Goal: Complete application form

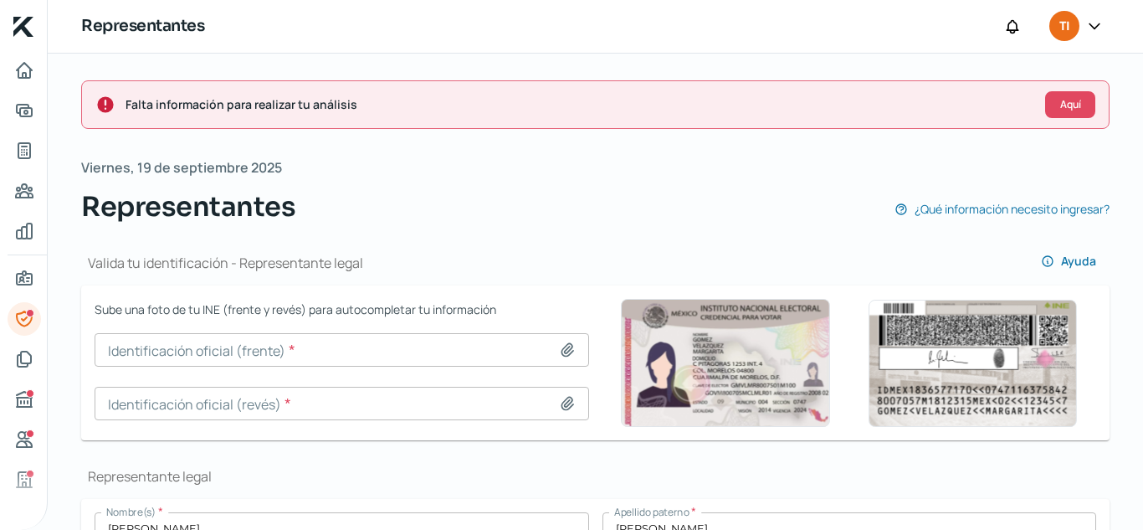
select select "8"
select select "2025"
click at [566, 344] on icon at bounding box center [567, 350] width 12 height 13
type input "C:\fakepath\Identificacion Oficial LF Frente .png"
type input "Identificacion Oficial LF Frente .png"
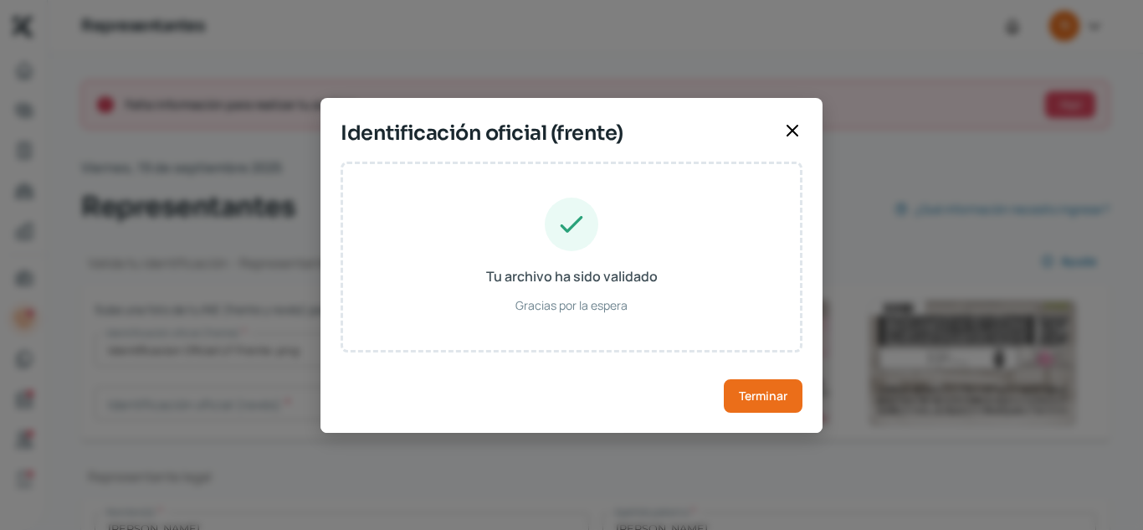
type input "[PERSON_NAME]"
type input "FRAVLS89093026H300"
type input "[DATE]"
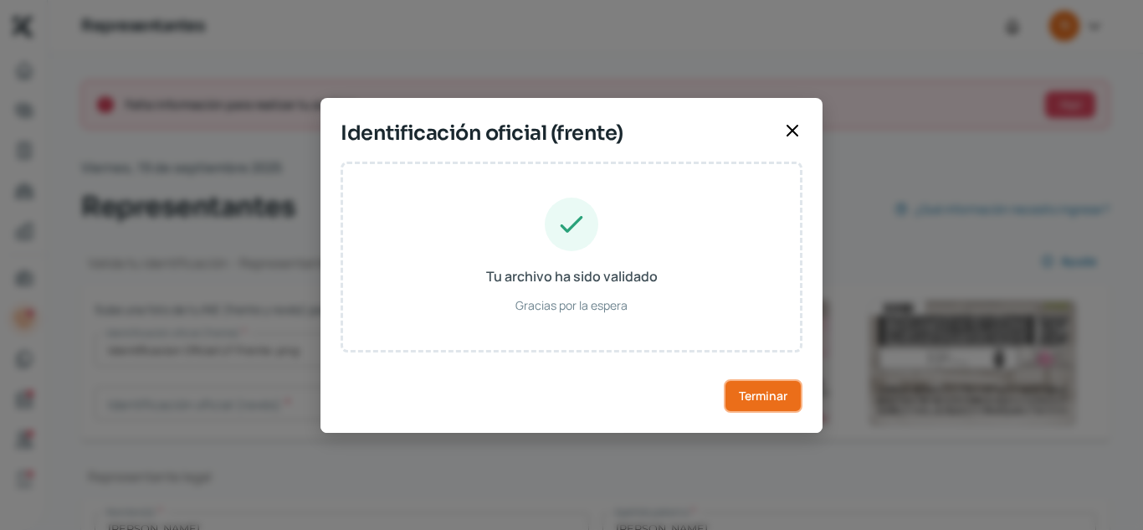
click at [785, 399] on span "Terminar" at bounding box center [763, 396] width 49 height 12
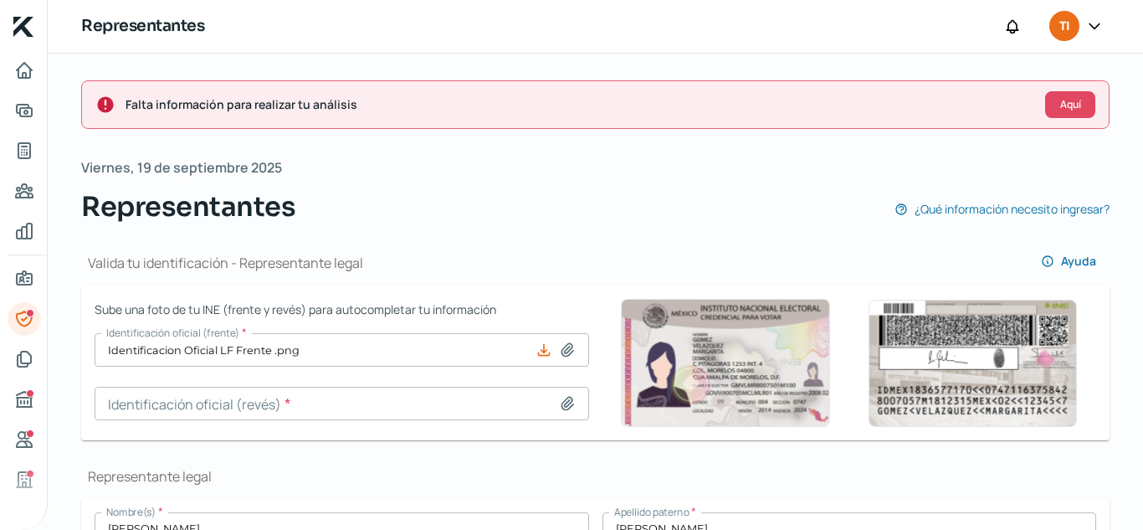
click at [570, 412] on input at bounding box center [342, 403] width 494 height 33
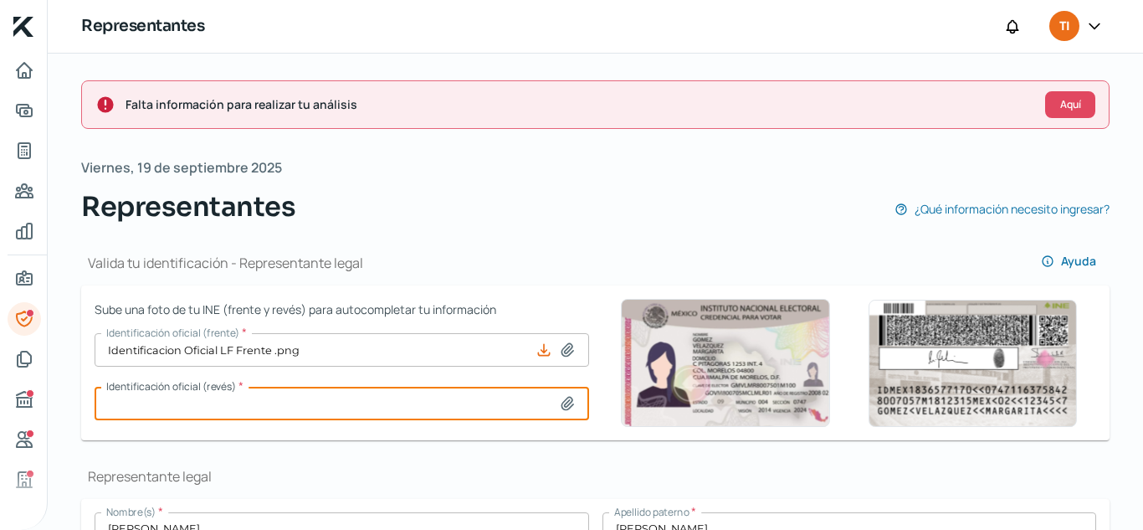
type input "C:\fakepath\Identificacion Oficial LF Atras .png"
type input "Identificacion Oficial LF Atras .png"
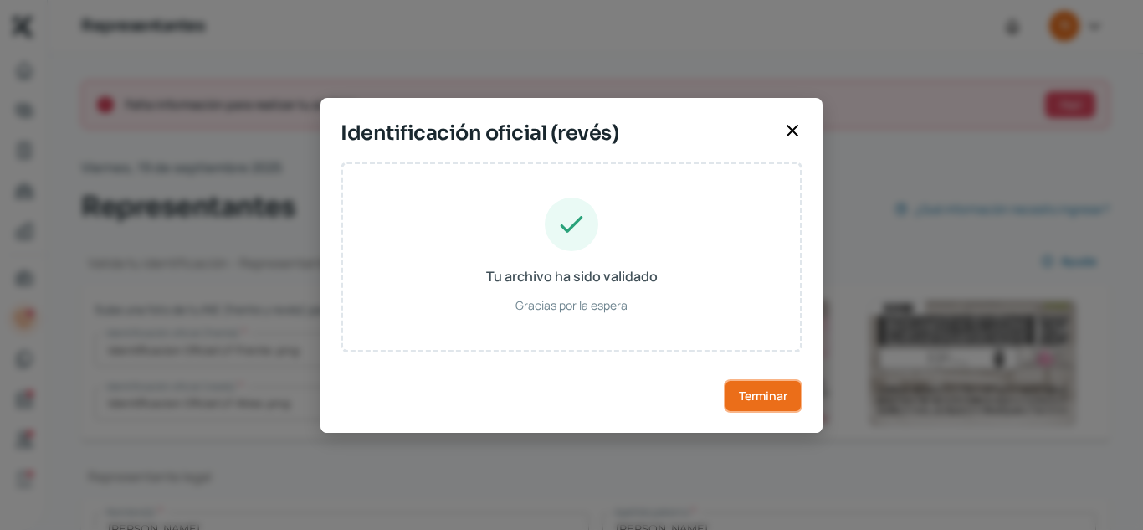
click at [755, 387] on button "Terminar" at bounding box center [763, 395] width 79 height 33
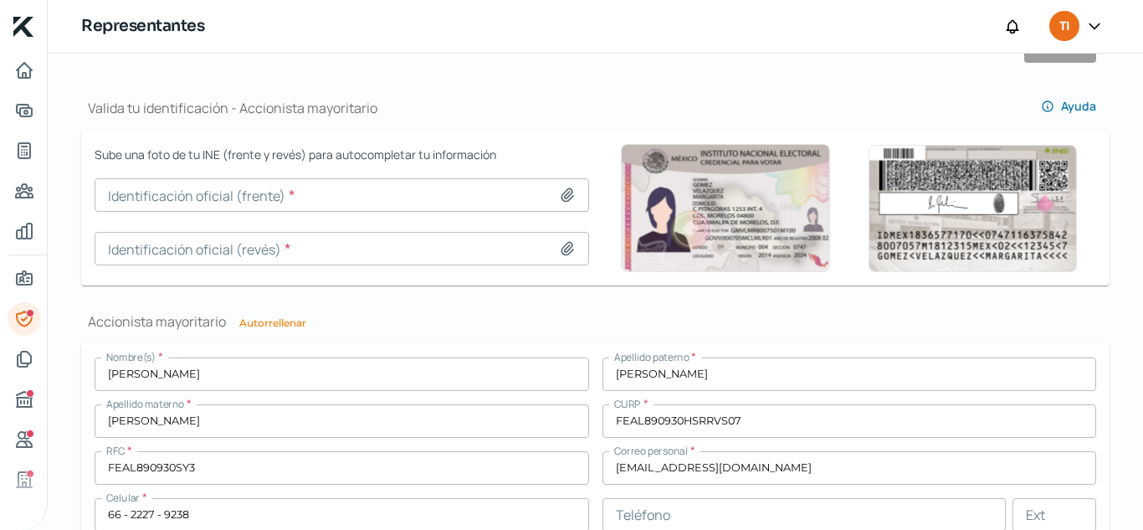
scroll to position [1114, 0]
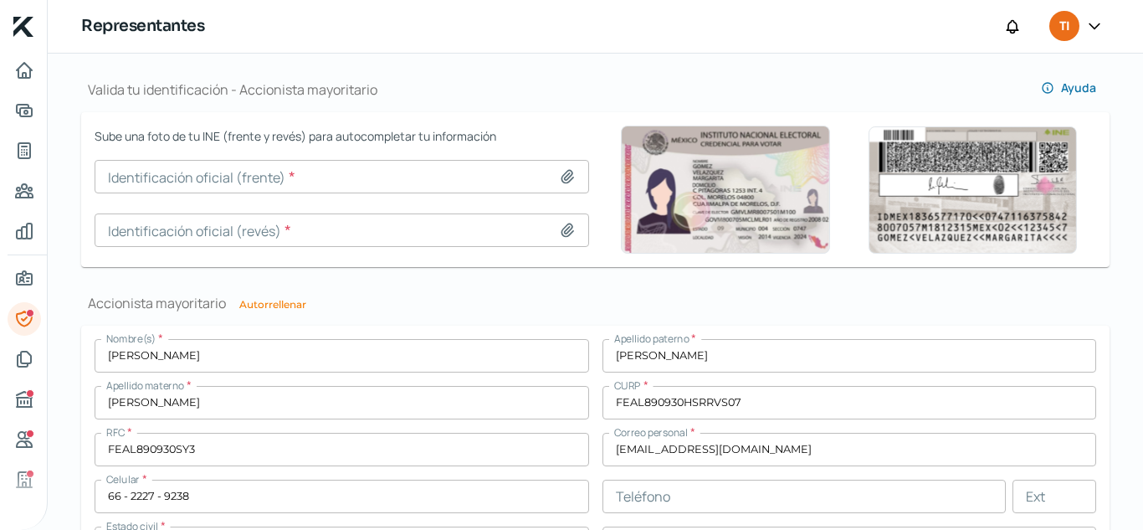
click at [561, 180] on icon at bounding box center [567, 177] width 12 height 13
type input "C:\fakepath\Identificacion Oficial LF Frente .png"
type input "Identificacion Oficial LF Frente .png"
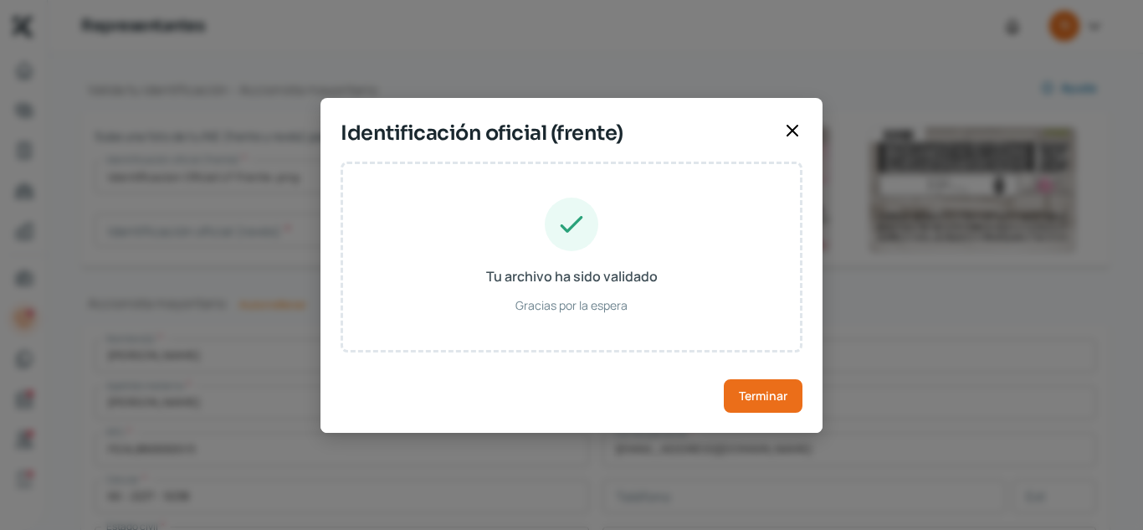
type input "[PERSON_NAME]"
type input "FRAVLS89093026H300"
type input "[DATE]"
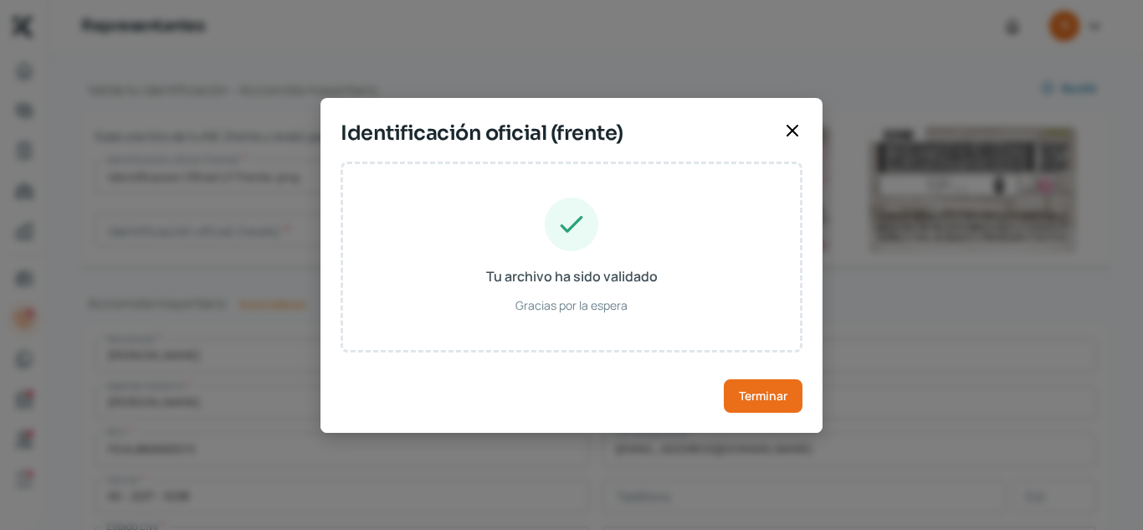
type input "Hombre"
click at [772, 390] on span "Terminar" at bounding box center [763, 396] width 49 height 12
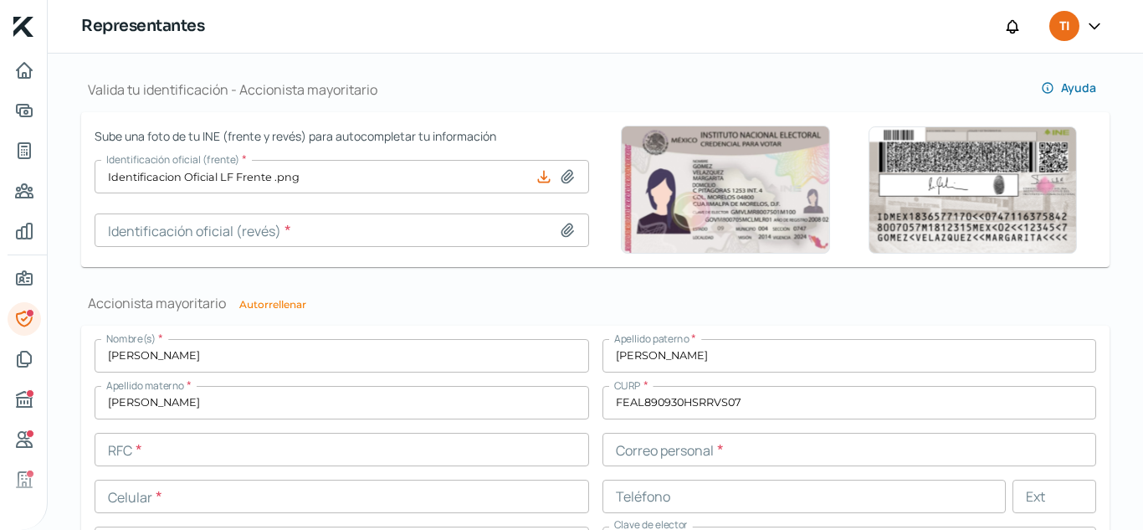
click at [564, 227] on icon at bounding box center [567, 230] width 17 height 17
type input "C:\fakepath\Identificacion Oficial LF Atras .png"
type input "Identificacion Oficial LF Atras .png"
click at [539, 238] on input at bounding box center [342, 229] width 494 height 33
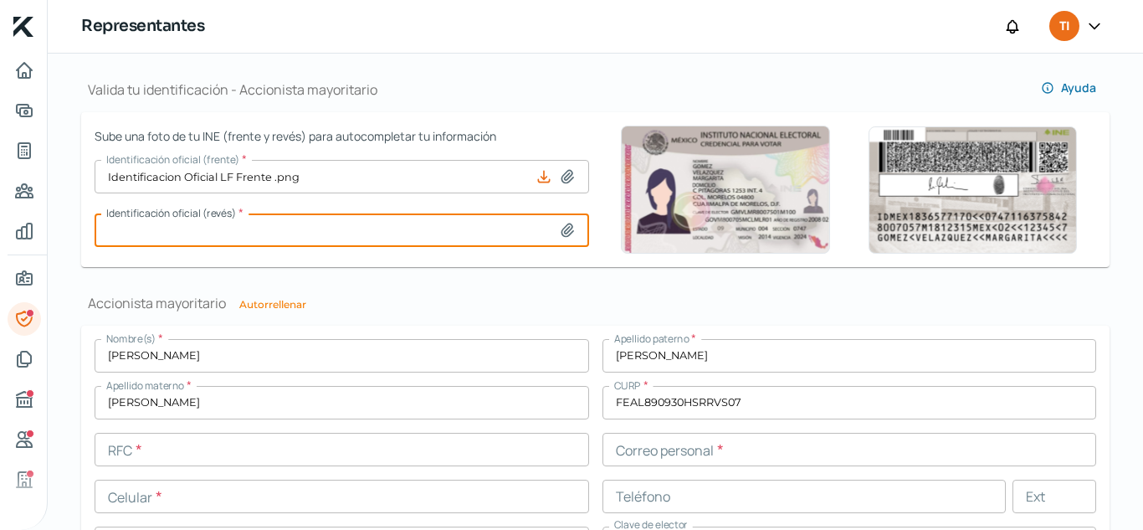
type input "C:\fakepath\Identificacion Oficial LF Atras .png"
type input "Identificacion Oficial LF Atras .png"
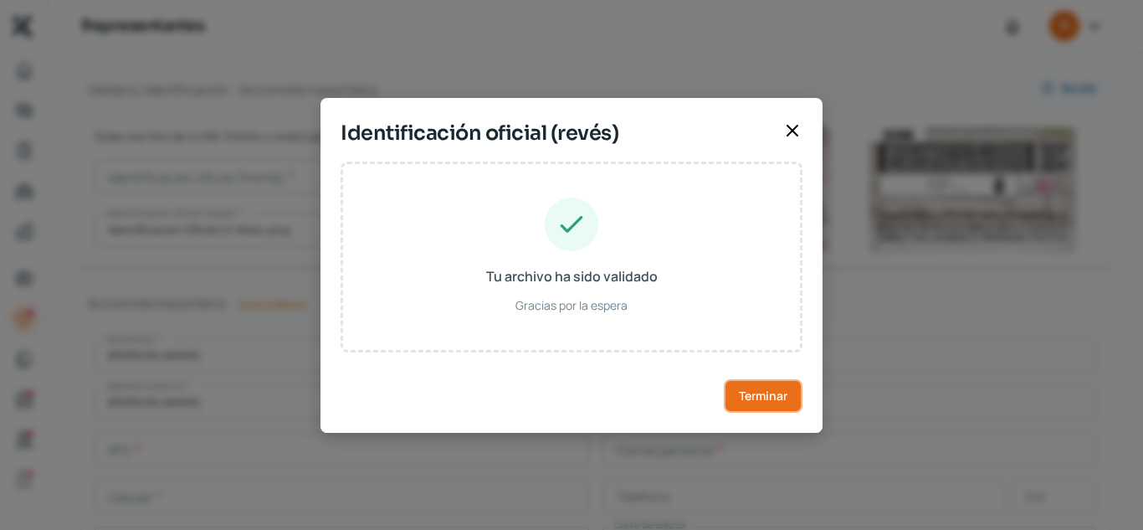
click at [765, 404] on button "Terminar" at bounding box center [763, 395] width 79 height 33
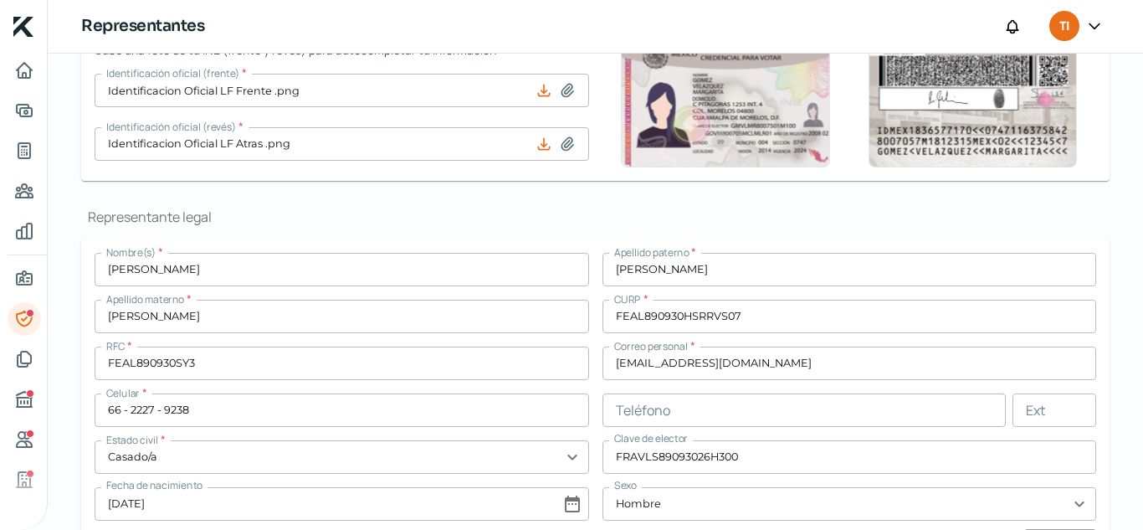
scroll to position [0, 0]
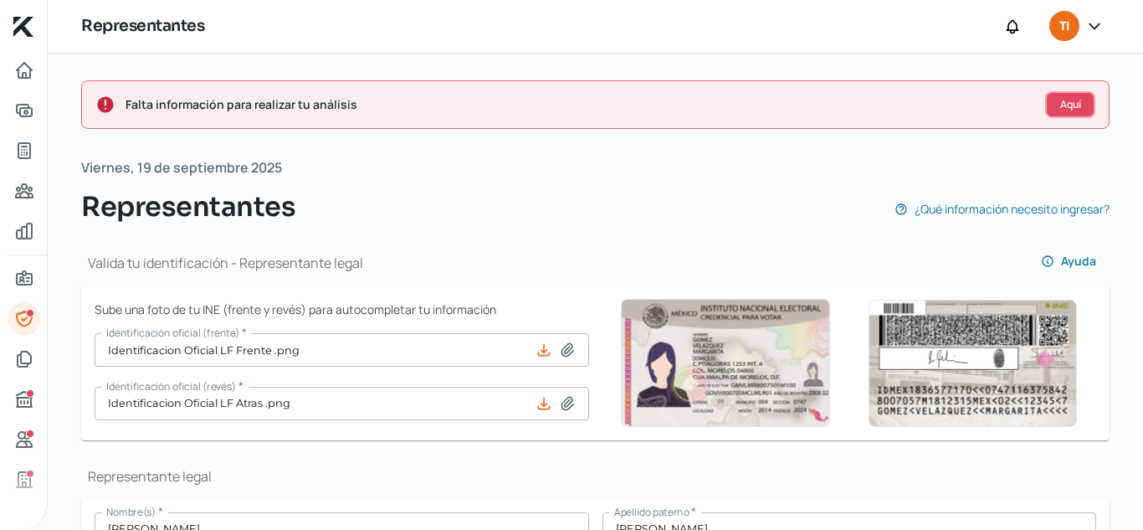
click at [1070, 100] on span "Aquí" at bounding box center [1070, 105] width 21 height 10
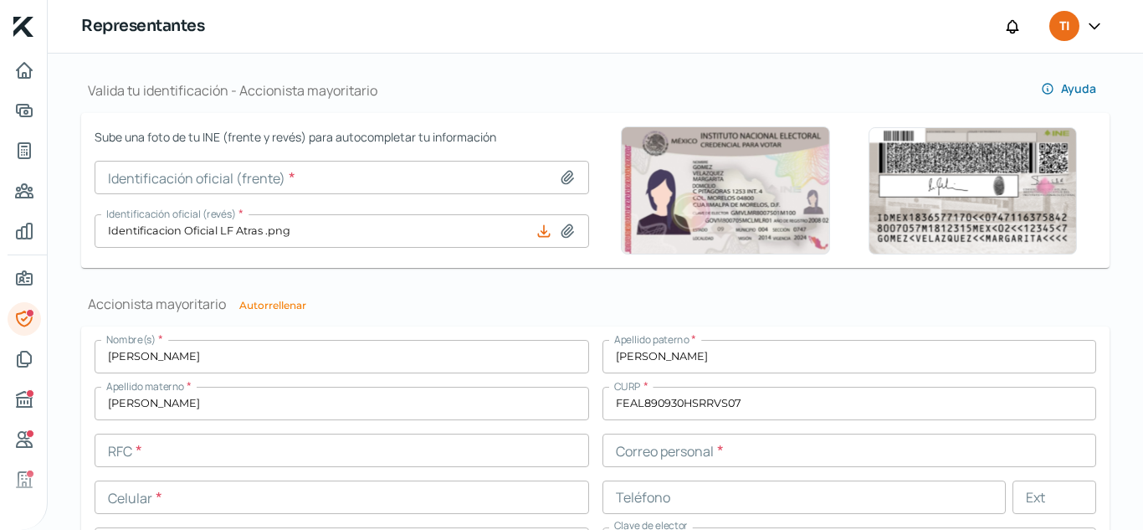
scroll to position [1114, 0]
click at [568, 167] on input at bounding box center [342, 176] width 494 height 33
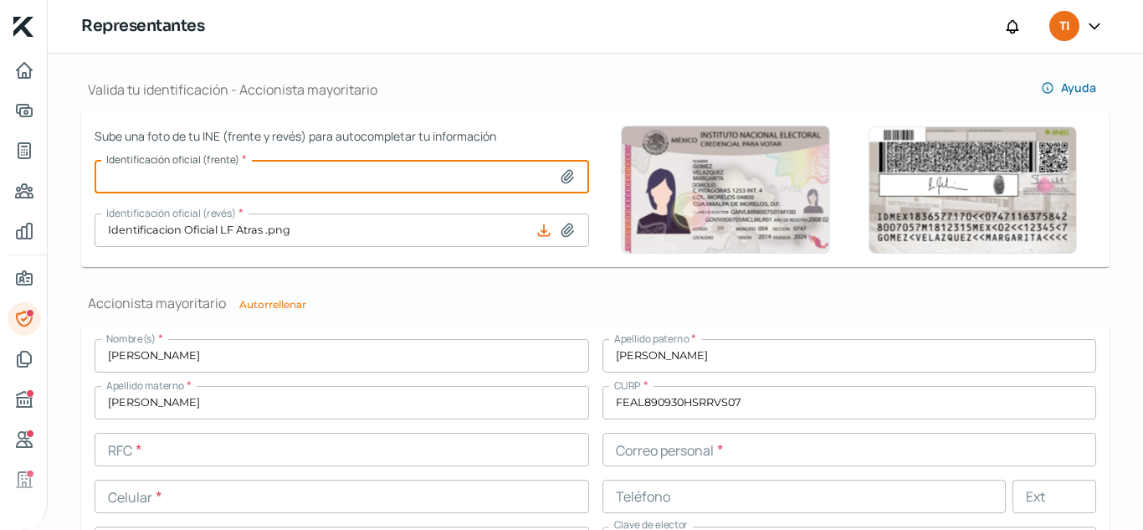
type input "C:\fakepath\Identificacion Oficial LF Frente .png"
type input "Identificacion Oficial LF Frente .png"
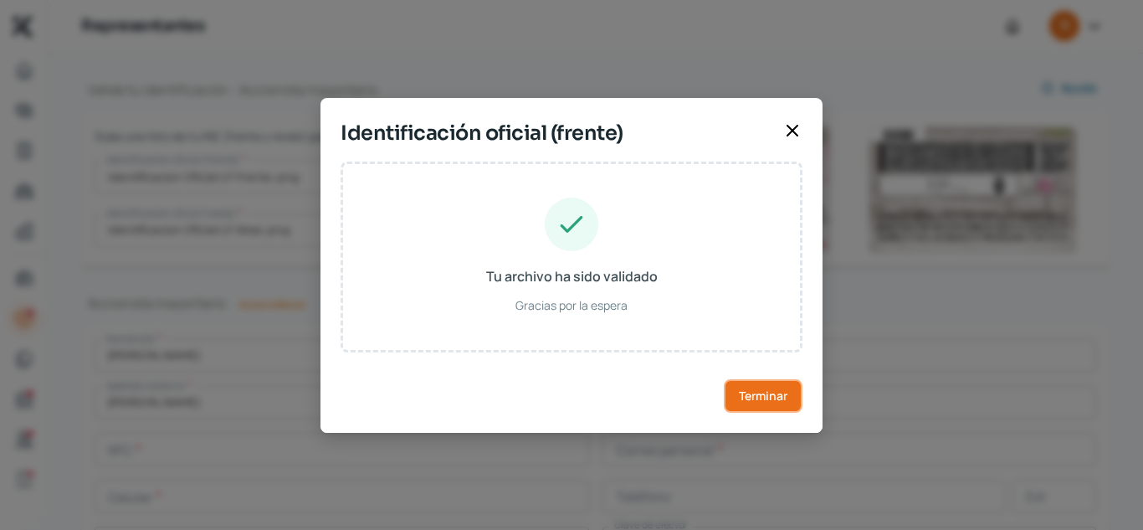
click at [771, 393] on span "Terminar" at bounding box center [763, 396] width 49 height 12
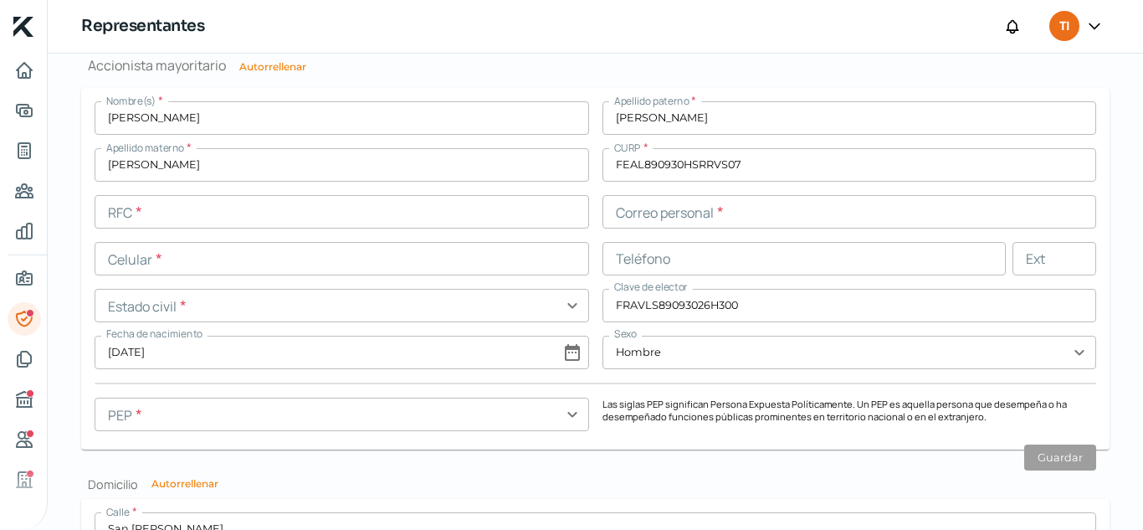
scroll to position [1354, 0]
click at [412, 209] on input "text" at bounding box center [342, 208] width 494 height 33
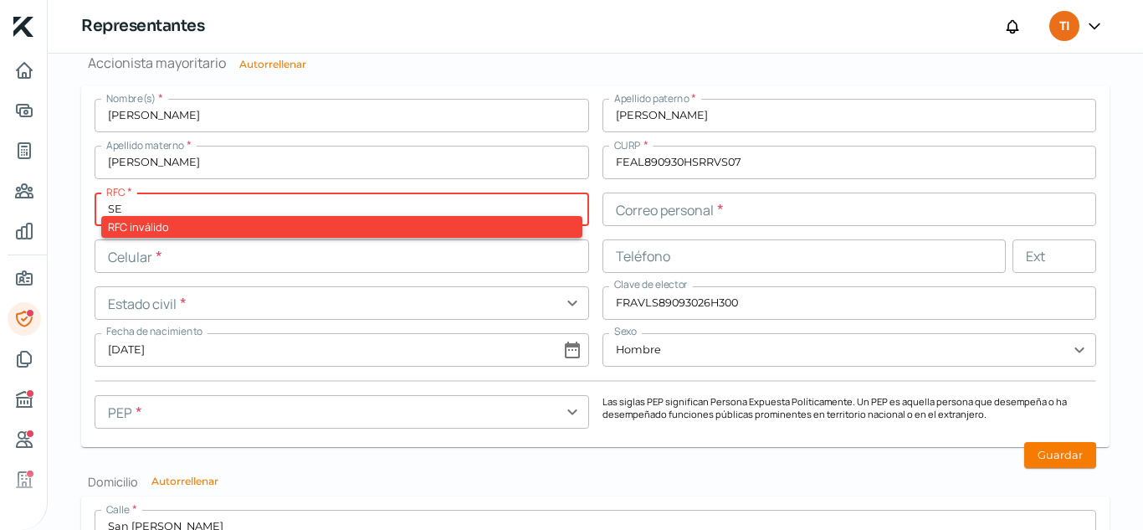
type input "S"
type input "F"
type input "E"
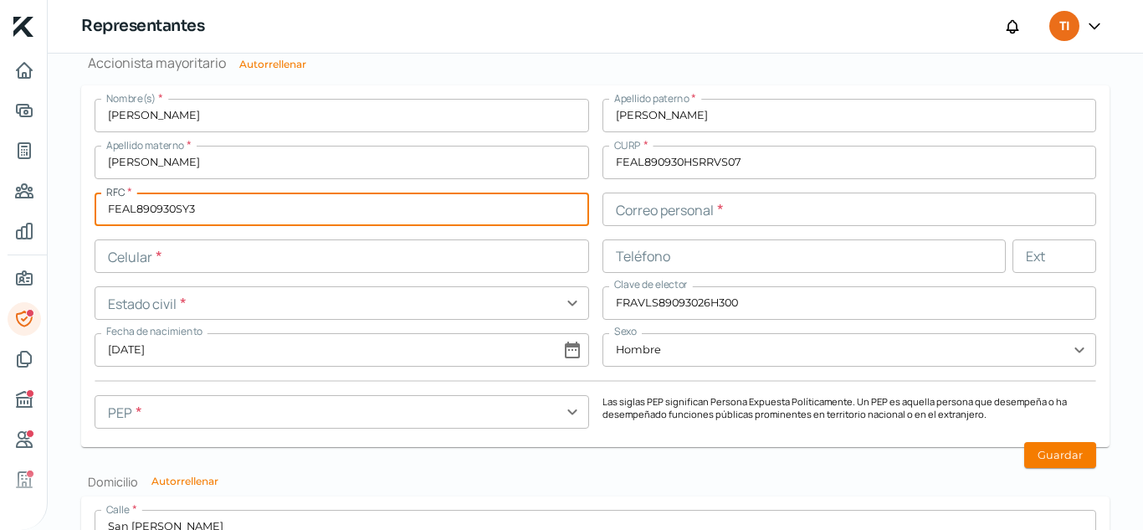
type input "FEAL890930SY3"
click at [663, 205] on input "text" at bounding box center [849, 208] width 494 height 33
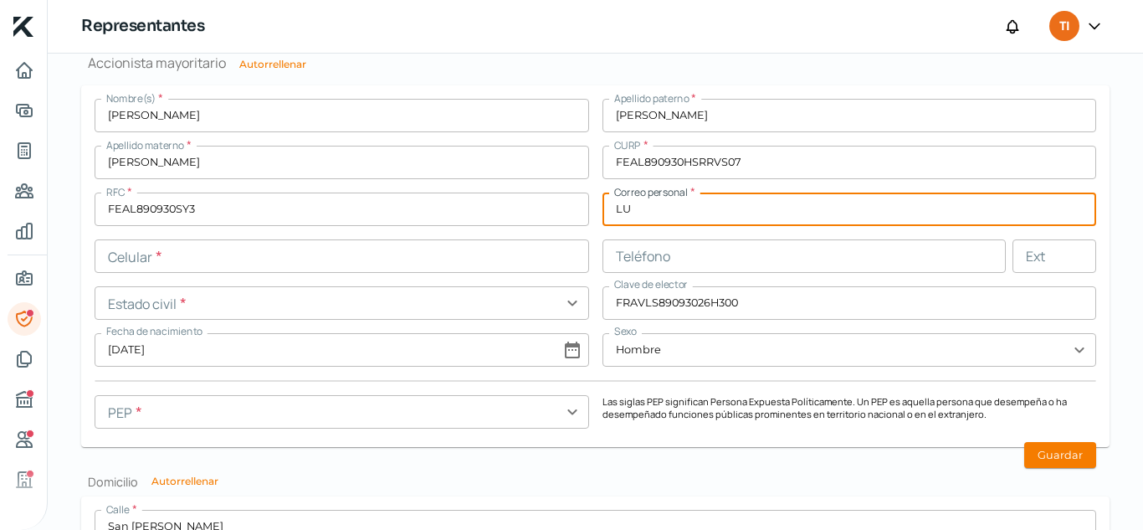
type input "L"
type input "[EMAIL_ADDRESS][DOMAIN_NAME]"
click at [493, 256] on input "text" at bounding box center [342, 255] width 494 height 33
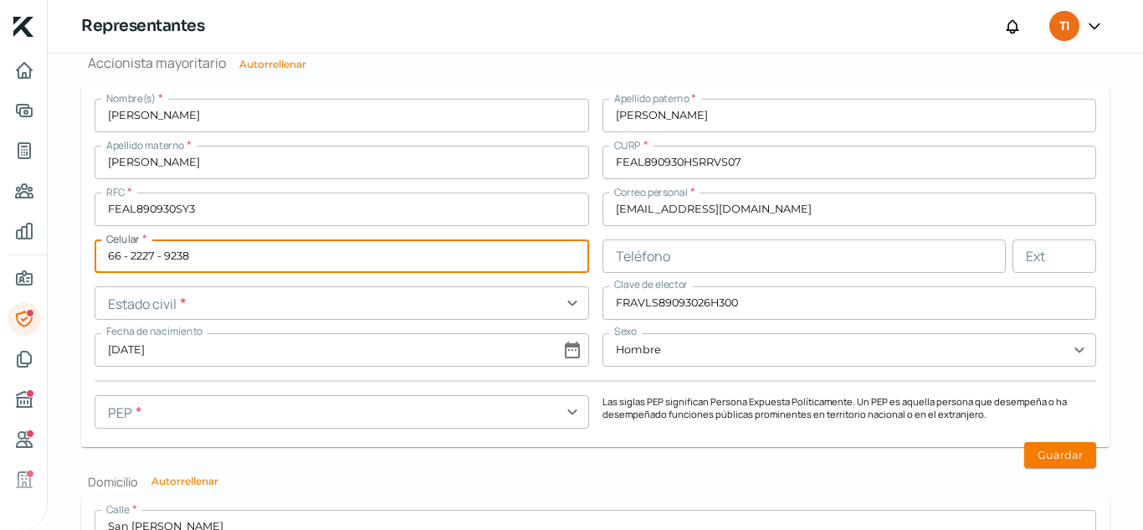
type input "66 - 2227 - 9238"
click at [218, 313] on input "text" at bounding box center [342, 302] width 494 height 33
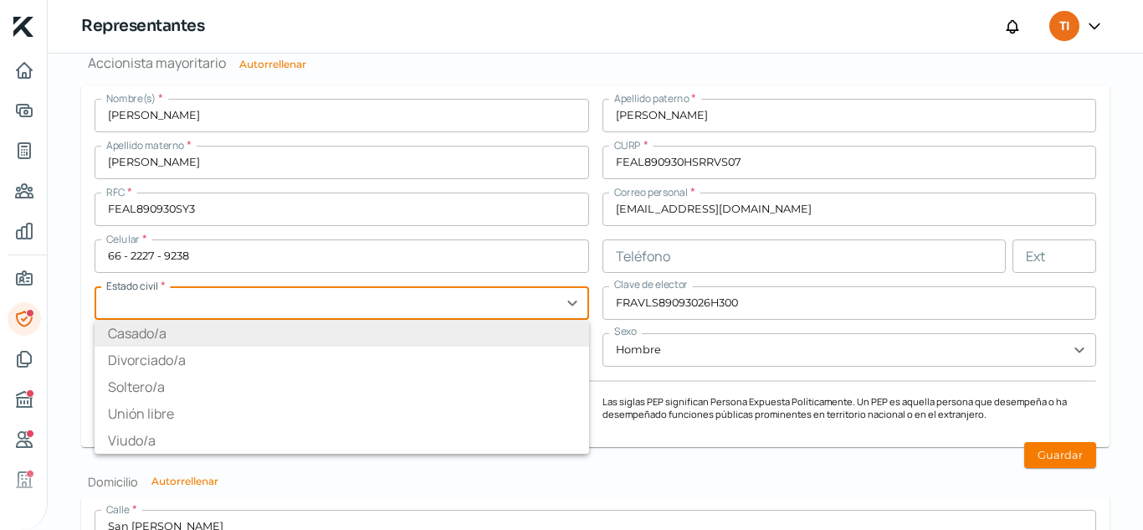
click at [145, 335] on li "Casado/a" at bounding box center [342, 333] width 494 height 27
type input "Casado/a"
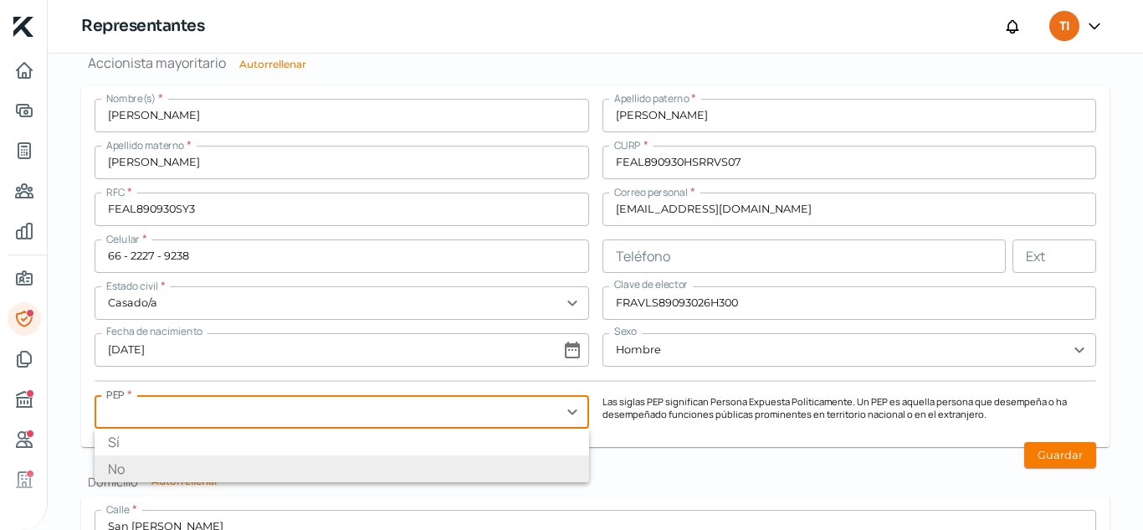
click at [378, 424] on input "text" at bounding box center [342, 411] width 494 height 33
click at [308, 468] on li "No" at bounding box center [342, 468] width 494 height 27
type input "No"
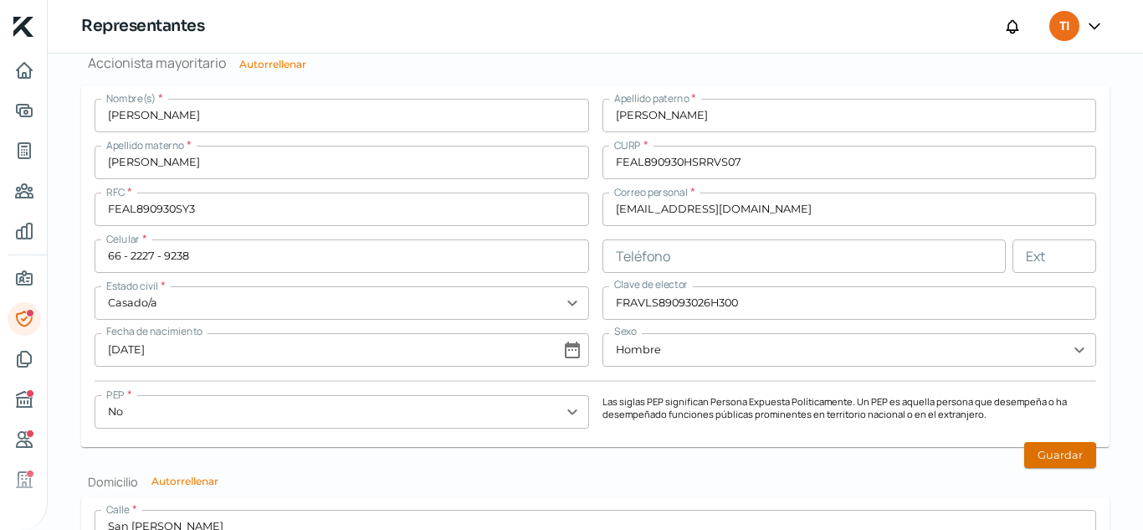
click at [1043, 463] on button "Guardar" at bounding box center [1060, 455] width 72 height 26
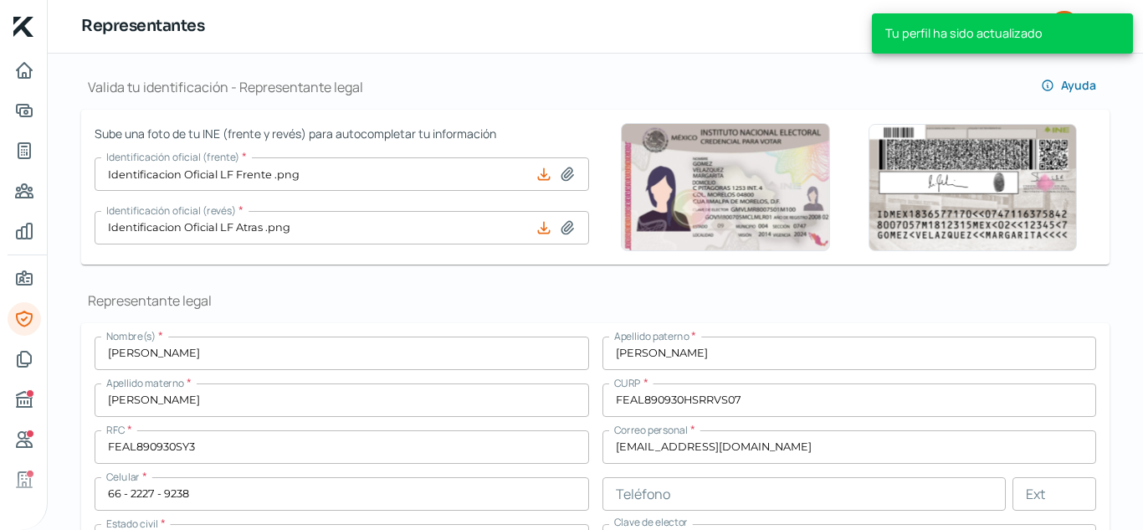
scroll to position [0, 0]
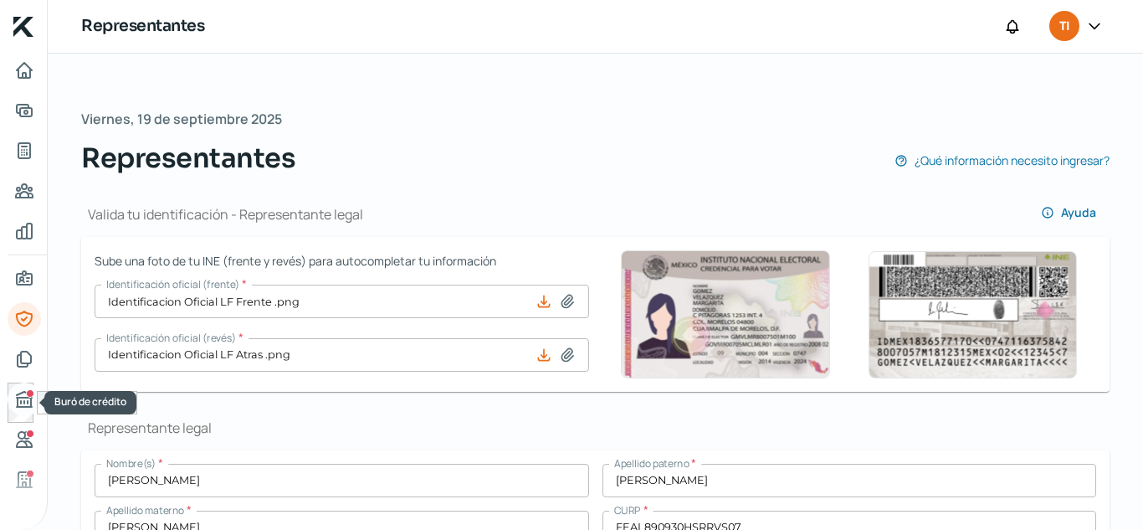
click at [28, 396] on div "Buró de crédito" at bounding box center [30, 393] width 8 height 8
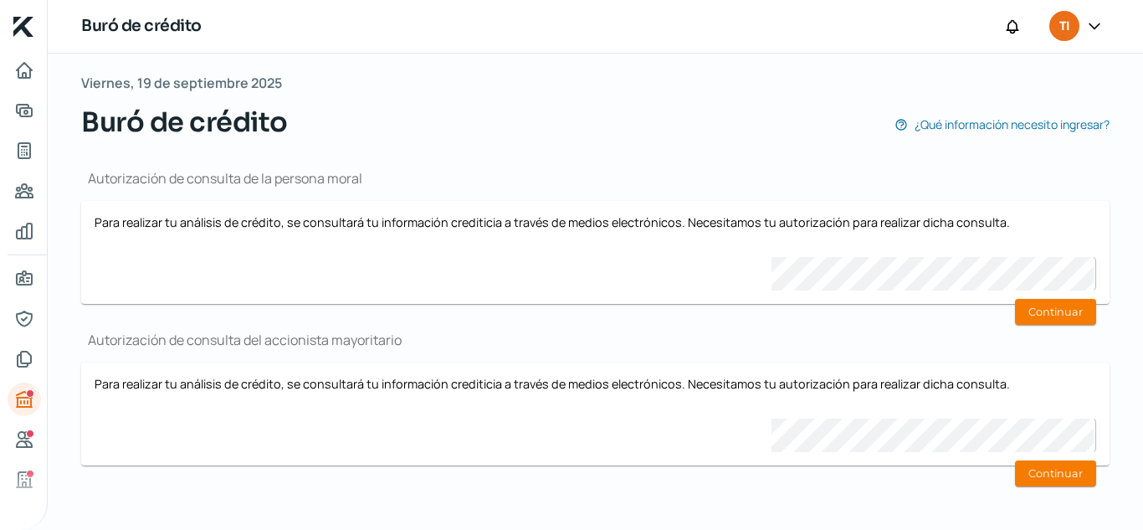
scroll to position [87, 0]
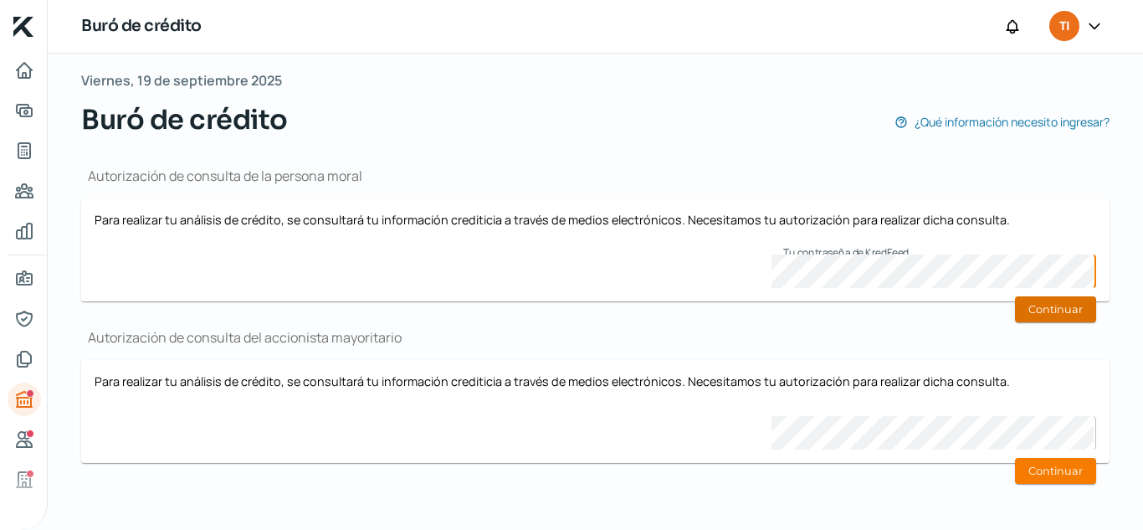
click at [1027, 313] on button "Continuar" at bounding box center [1055, 309] width 81 height 26
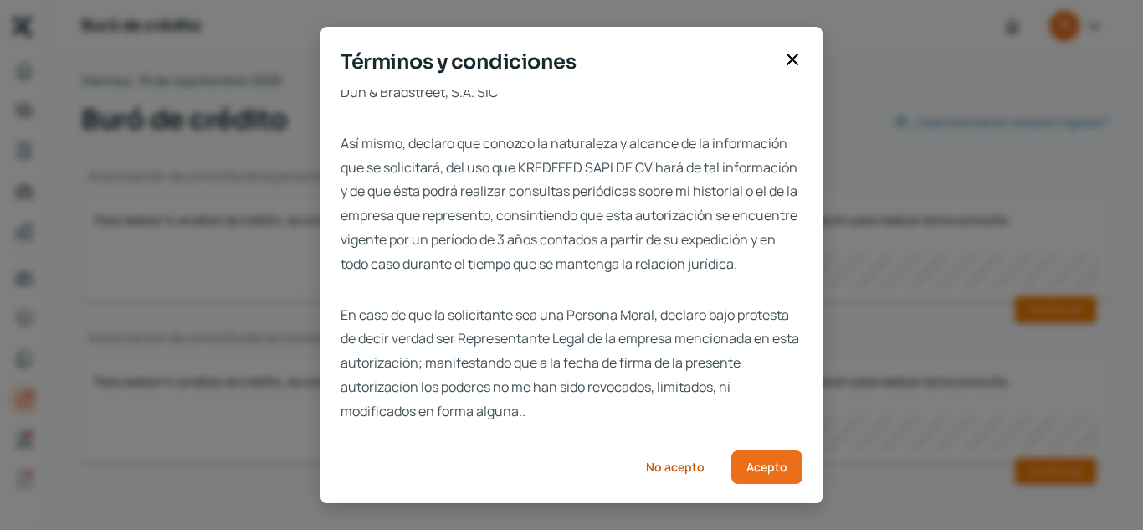
scroll to position [106, 0]
click at [778, 461] on span "Acepto" at bounding box center [766, 467] width 41 height 12
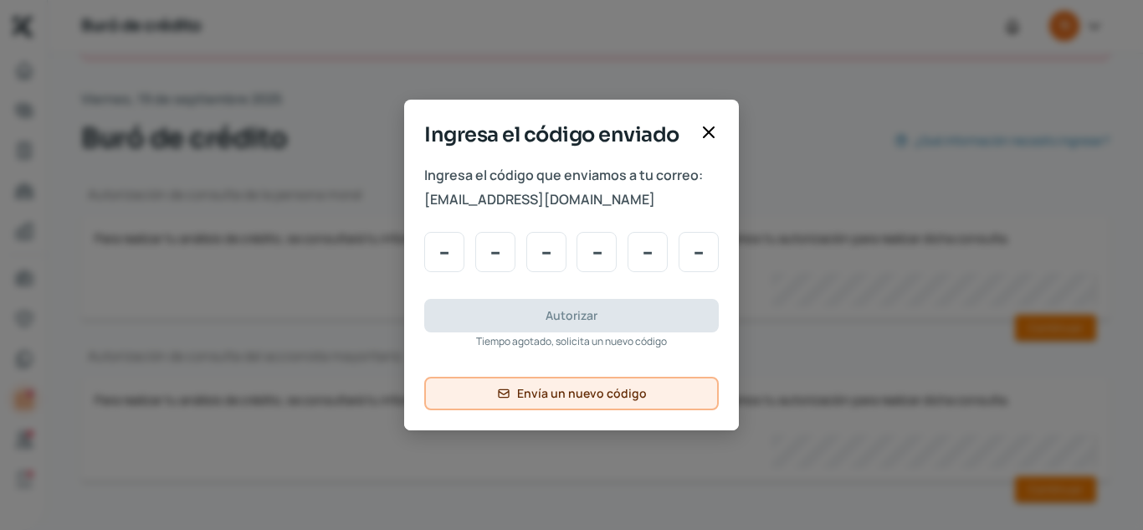
click at [632, 392] on span "Envía un nuevo código" at bounding box center [582, 393] width 130 height 12
click at [453, 252] on input "Code input" at bounding box center [444, 252] width 40 height 40
type input "7"
type input "6"
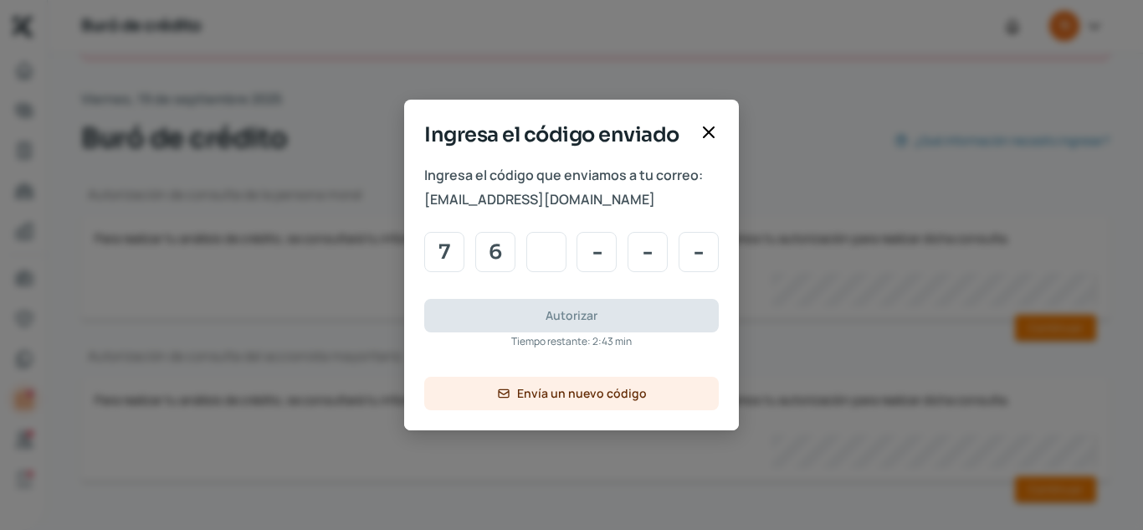
type input "0"
type input "3"
type input "2"
type input "6"
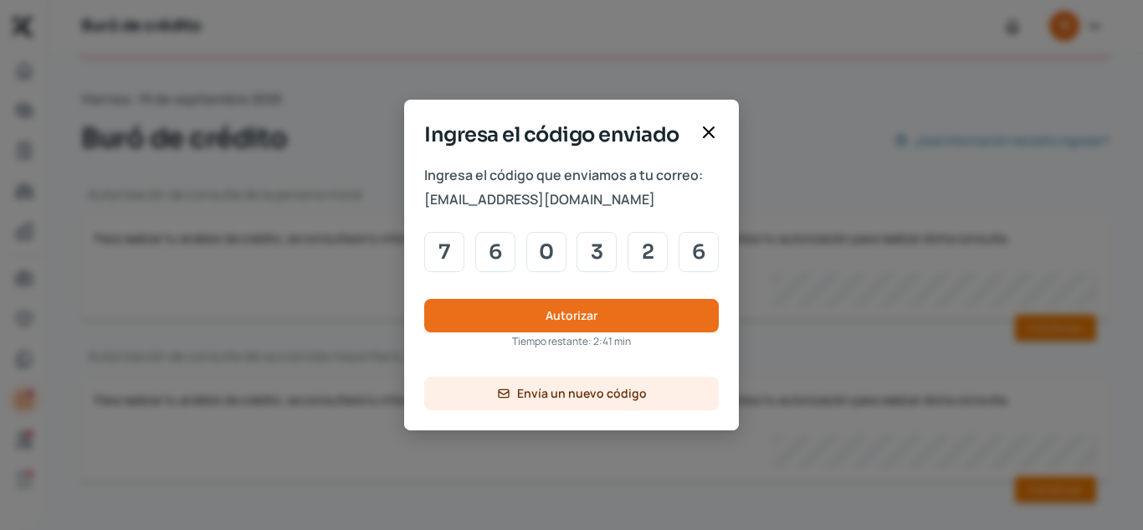
click at [523, 295] on div "Ingresa el código que enviamos a tu correo: [PERSON_NAME][EMAIL_ADDRESS][DOMAIN…" at bounding box center [571, 296] width 335 height 267
click at [520, 313] on button "Autorizar" at bounding box center [571, 315] width 294 height 33
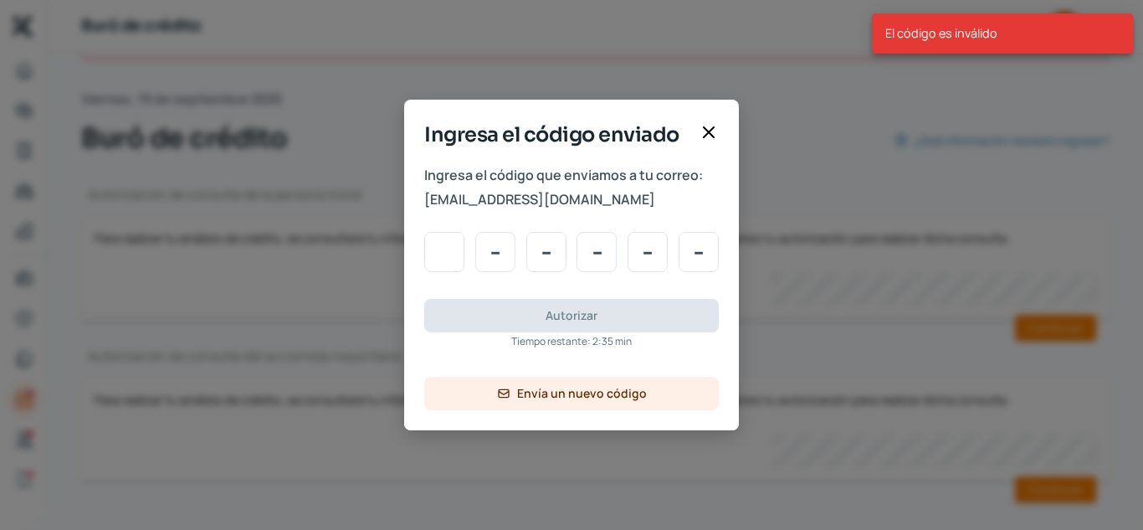
click at [443, 247] on input "Code input" at bounding box center [444, 252] width 40 height 40
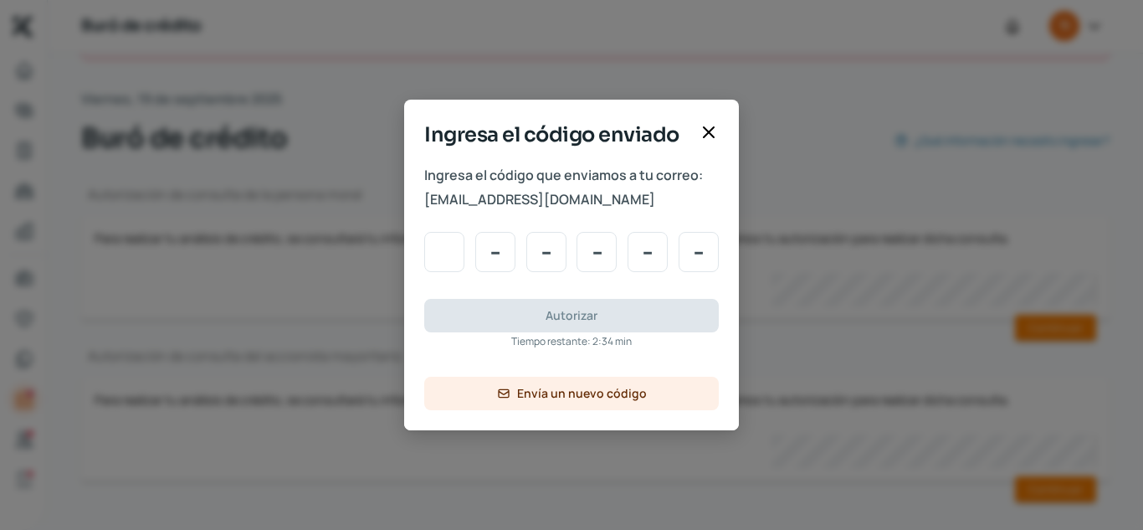
type input "7"
type input "6"
type input "0"
type input "3"
type input "2"
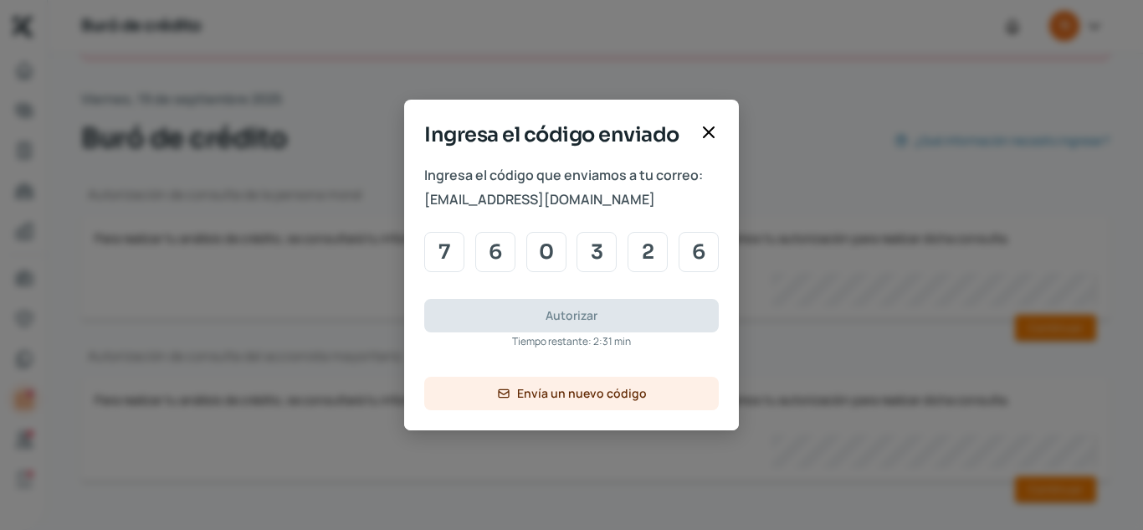
type input "6"
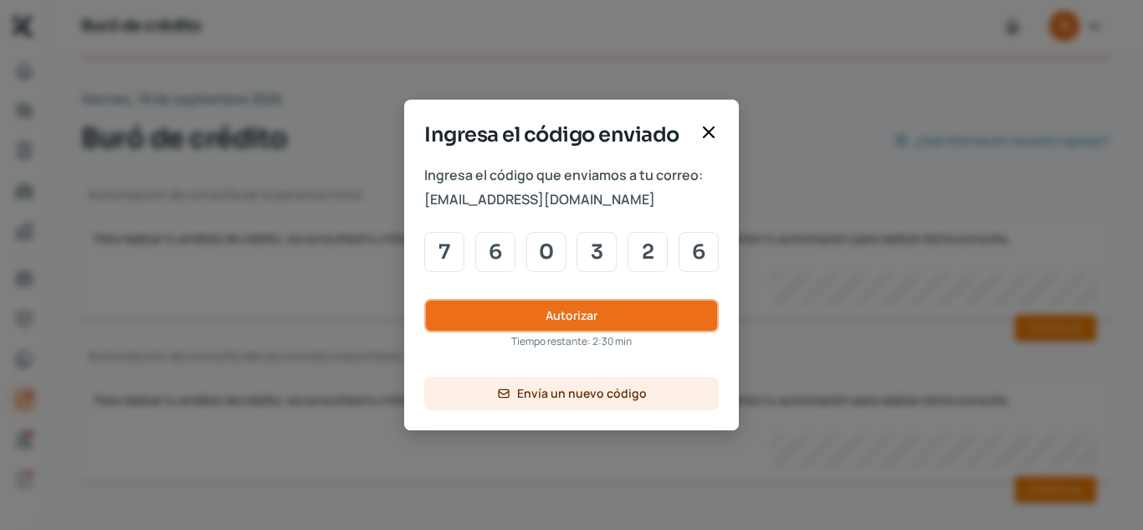
click at [424, 299] on button "Autorizar" at bounding box center [571, 315] width 294 height 33
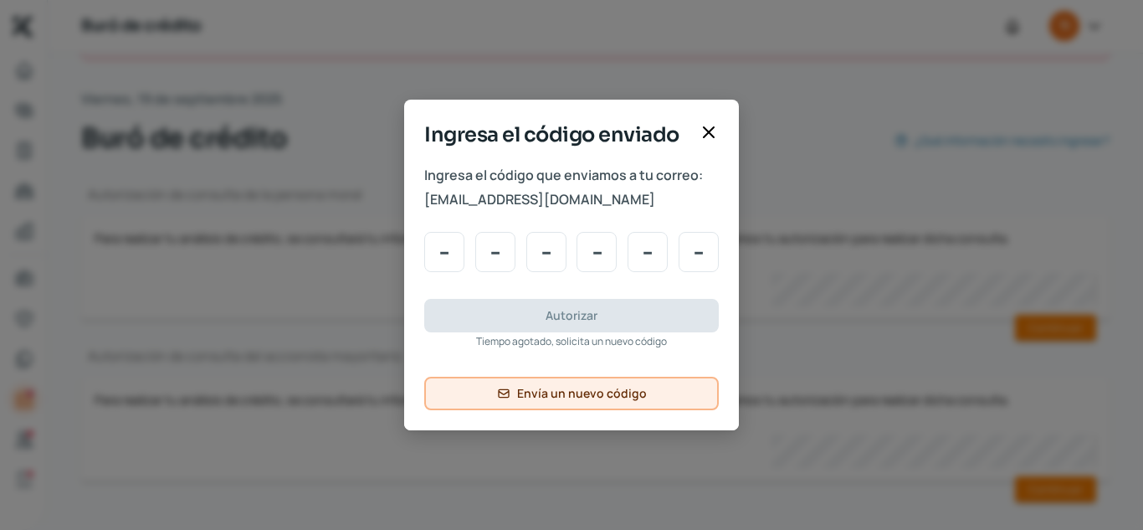
click at [580, 392] on span "Envía un nuevo código" at bounding box center [582, 393] width 130 height 12
click at [454, 230] on div "Ingresa el código que enviamos a tu correo: [PERSON_NAME][EMAIL_ADDRESS][DOMAIN…" at bounding box center [571, 296] width 335 height 267
type input "1"
type input "6"
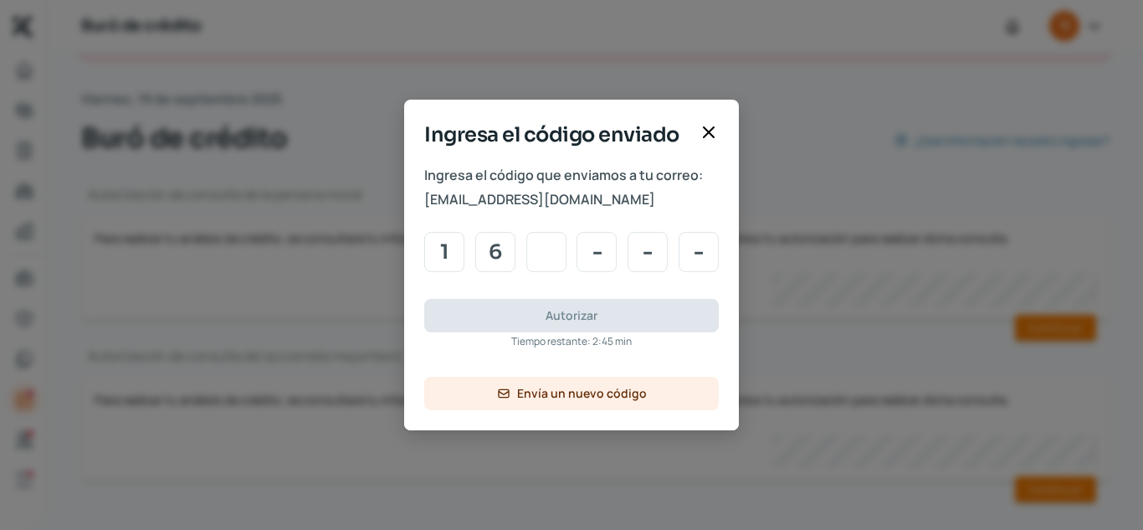
type input "7"
type input "6"
type input "4"
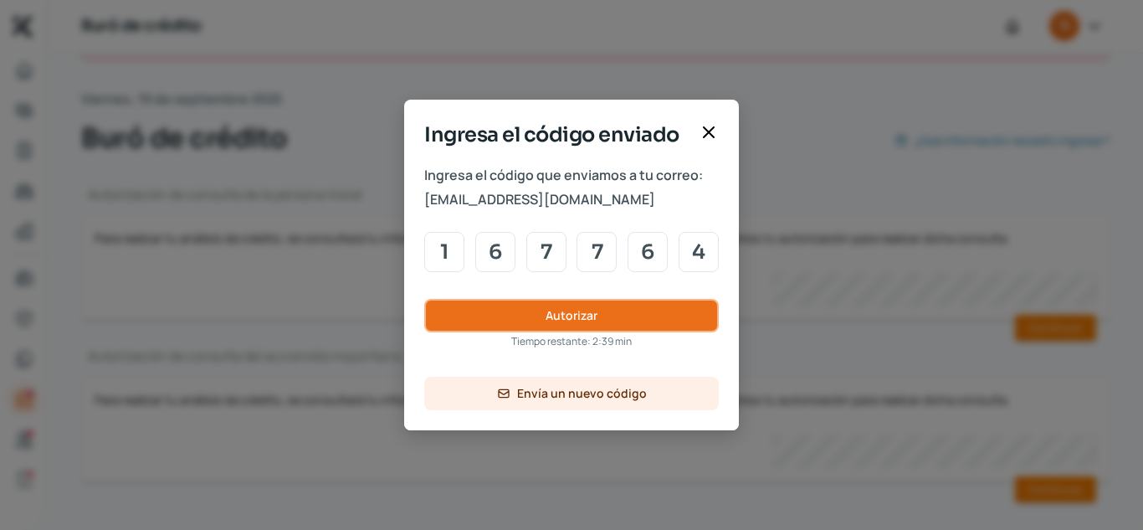
click at [424, 299] on button "Autorizar" at bounding box center [571, 315] width 294 height 33
